Goal: Find specific page/section: Locate a particular part of the current website

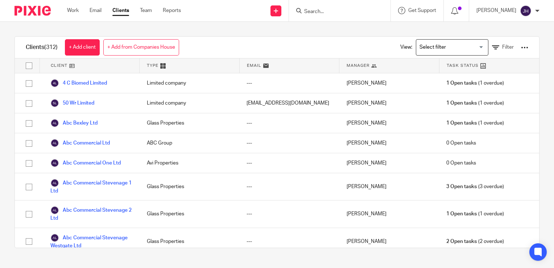
click at [319, 10] on input "Search" at bounding box center [336, 12] width 65 height 7
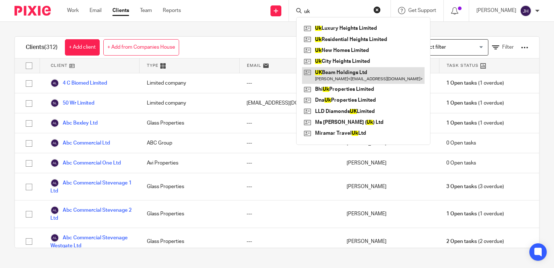
type input "uk"
click at [327, 77] on link at bounding box center [363, 75] width 123 height 17
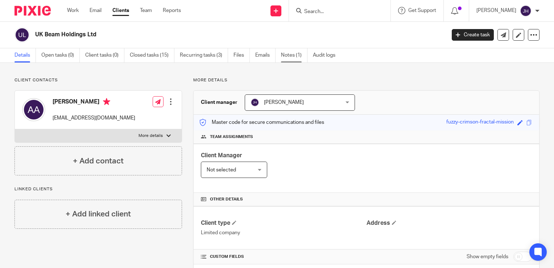
click at [291, 50] on link "Notes (1)" at bounding box center [294, 55] width 26 height 14
